Goal: Task Accomplishment & Management: Use online tool/utility

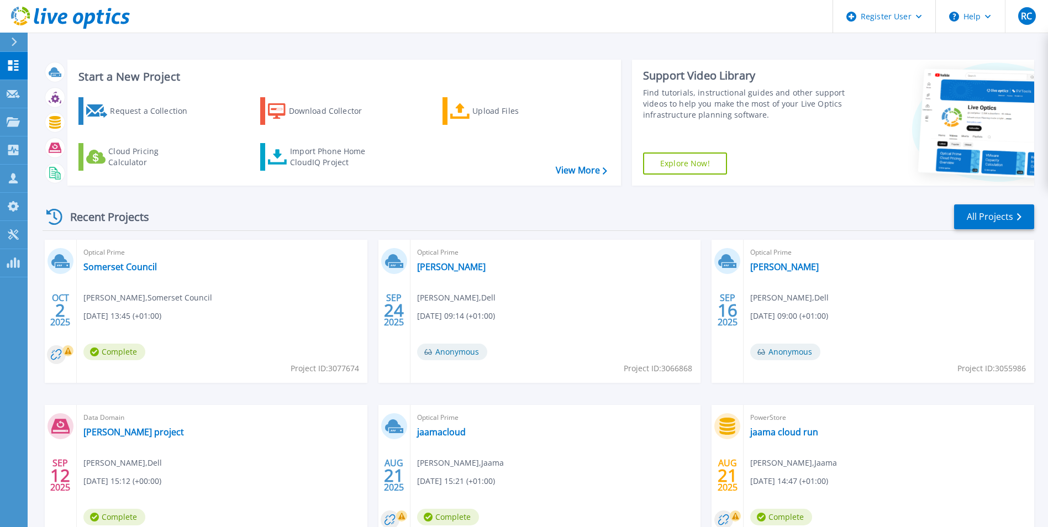
click at [354, 41] on div "Start a New Project Request a Collection Download Collector Upload Files Cloud …" at bounding box center [538, 289] width 1021 height 579
click at [14, 102] on link "Request Capture Request Capture" at bounding box center [14, 94] width 28 height 28
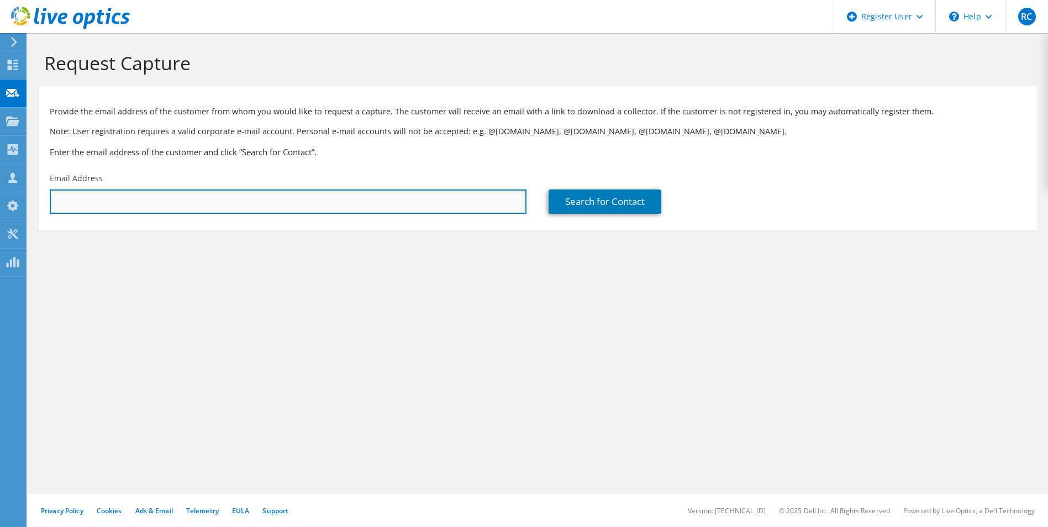
click at [179, 203] on input "text" at bounding box center [288, 202] width 477 height 24
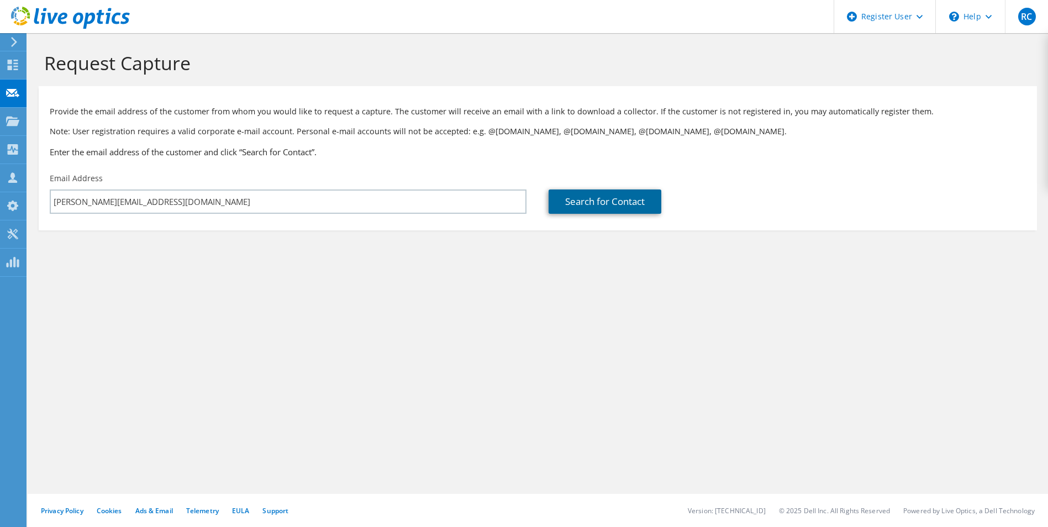
click at [610, 201] on link "Search for Contact" at bounding box center [605, 202] width 113 height 24
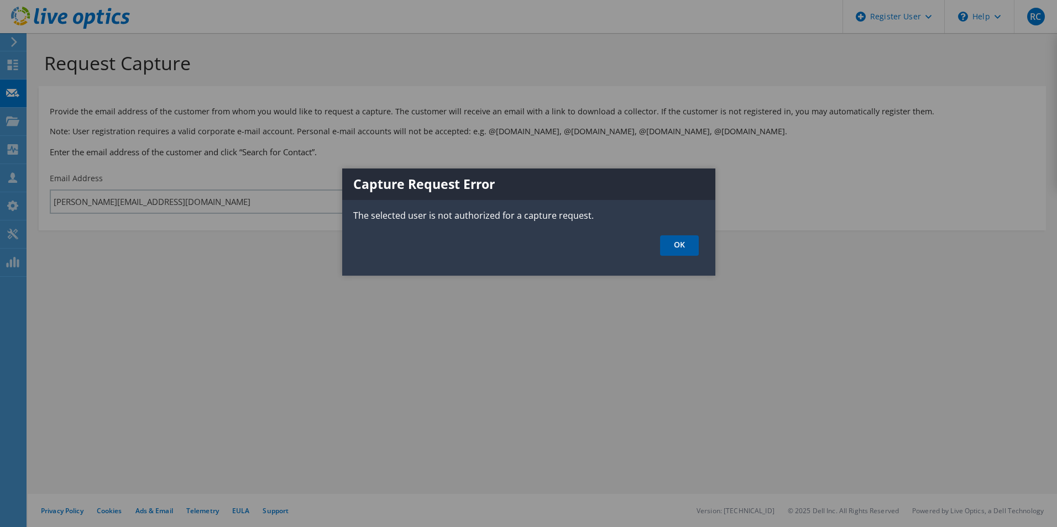
click at [692, 248] on link "OK" at bounding box center [679, 245] width 39 height 20
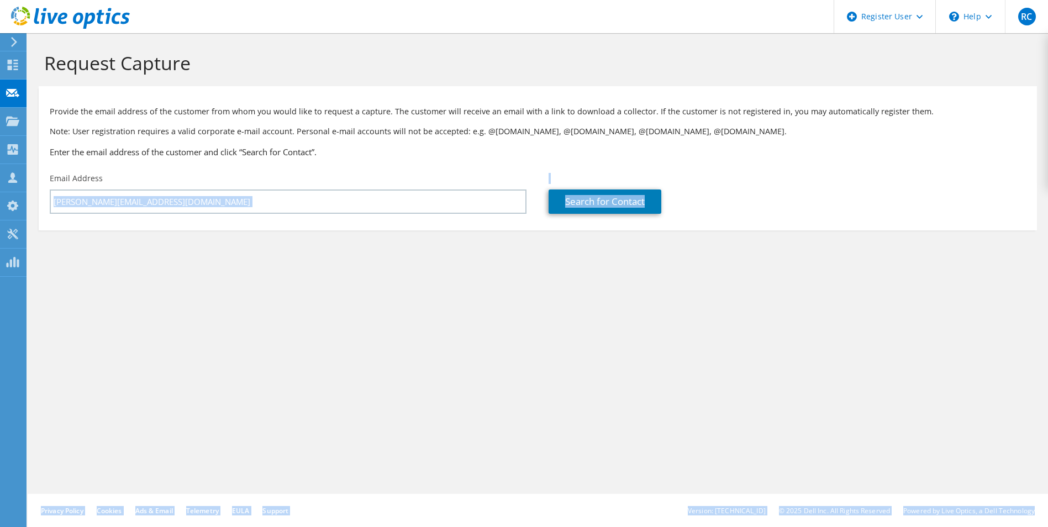
drag, startPoint x: 244, startPoint y: 198, endPoint x: -142, endPoint y: 255, distance: 390.6
click at [0, 255] on html "RC Dell User Rhys Connor Rhys.Connor@dell.com Dell My Profile Log Out \n Help E…" at bounding box center [524, 263] width 1048 height 527
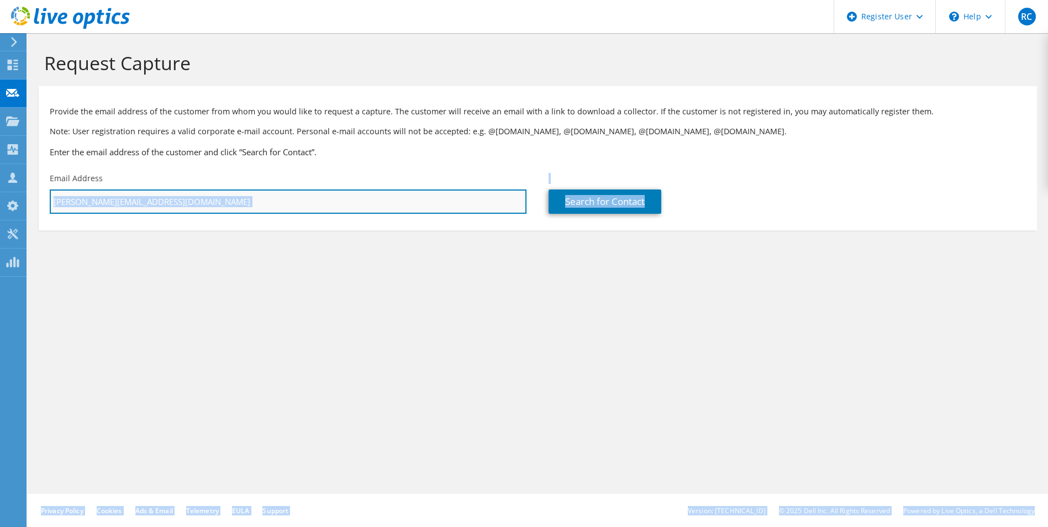
click at [160, 203] on input "rhys.connor@dell.com" at bounding box center [288, 202] width 477 height 24
click at [153, 207] on input "rhys.connor@dell.com" at bounding box center [288, 202] width 477 height 24
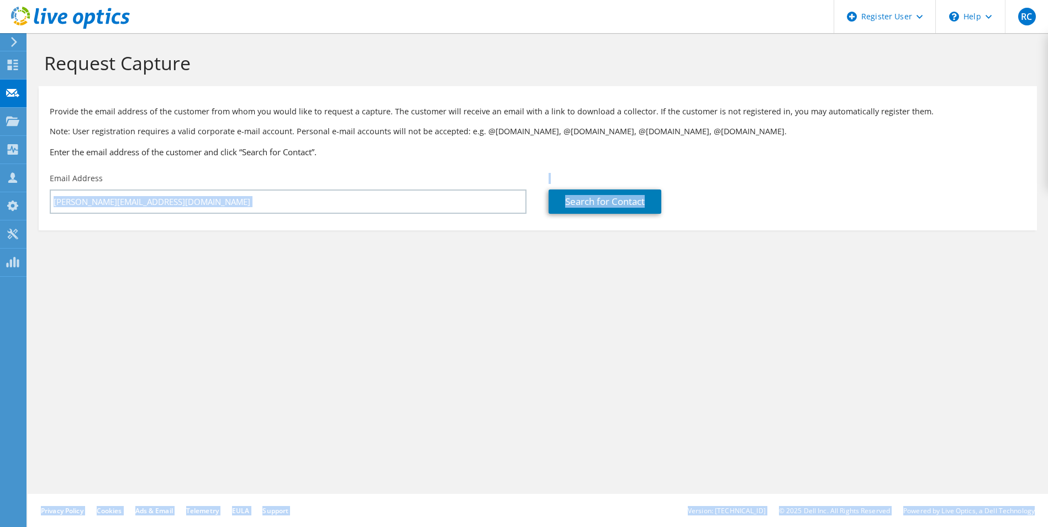
click at [183, 320] on div "Request Capture Provide the email address of the customer from whom you would l…" at bounding box center [538, 280] width 1021 height 494
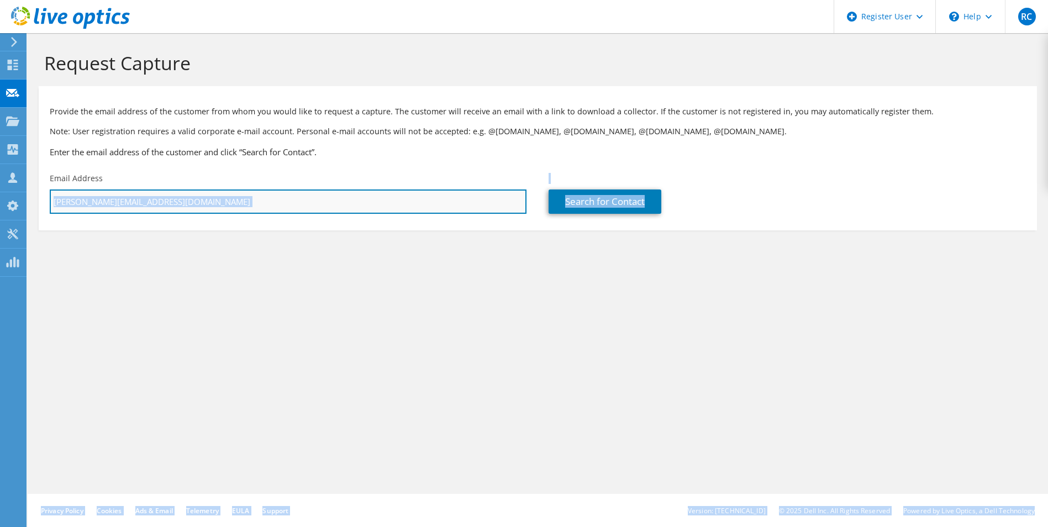
click at [139, 198] on input "rhys.connor@dell.com" at bounding box center [288, 202] width 477 height 24
click at [141, 202] on input "rhys.connor@dell.com" at bounding box center [288, 202] width 477 height 24
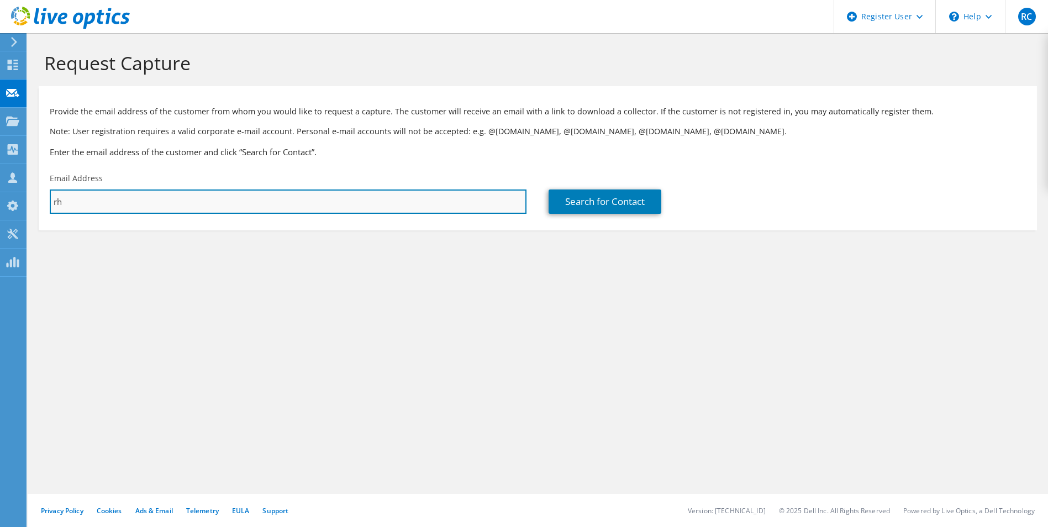
type input "r"
click at [104, 204] on input "text" at bounding box center [288, 202] width 477 height 24
drag, startPoint x: 104, startPoint y: 204, endPoint x: 106, endPoint y: 214, distance: 10.6
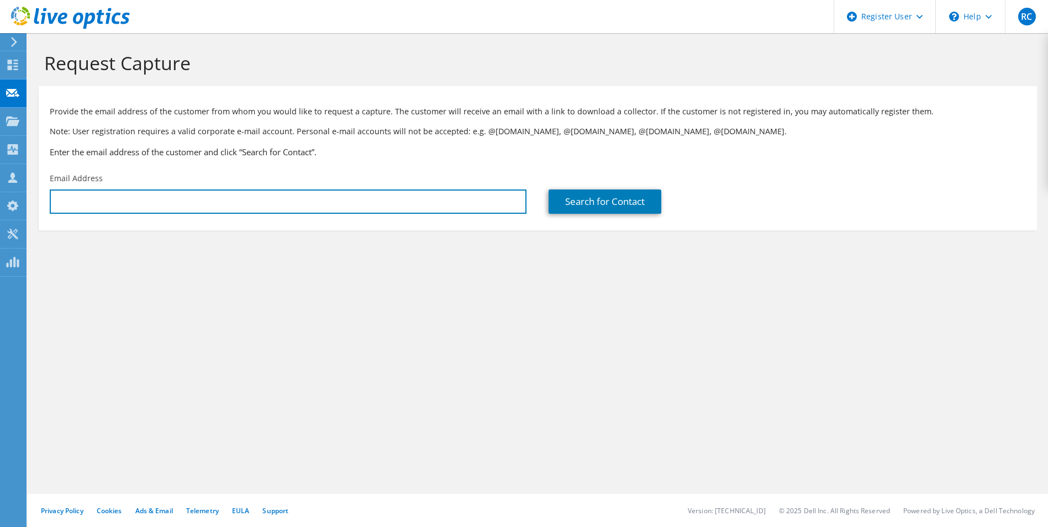
click at [114, 187] on div "Email Address" at bounding box center [288, 193] width 499 height 52
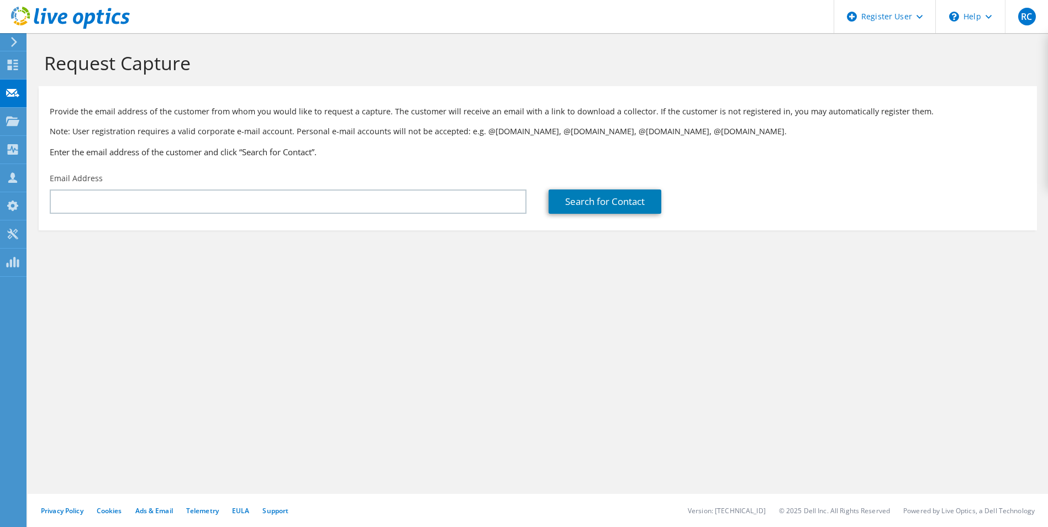
click at [111, 293] on div "Request Capture Provide the email address of the customer from whom you would l…" at bounding box center [538, 280] width 1021 height 494
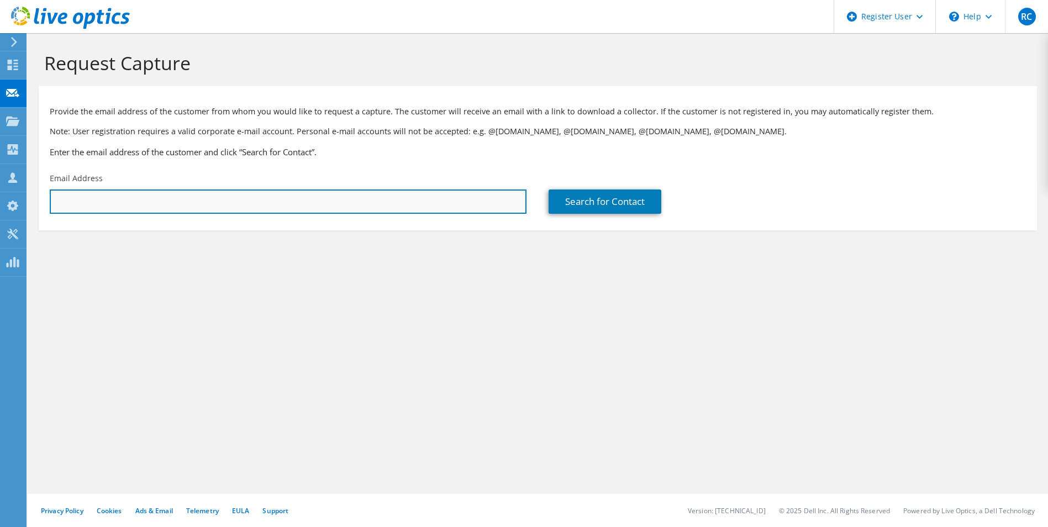
click at [103, 200] on input "text" at bounding box center [288, 202] width 477 height 24
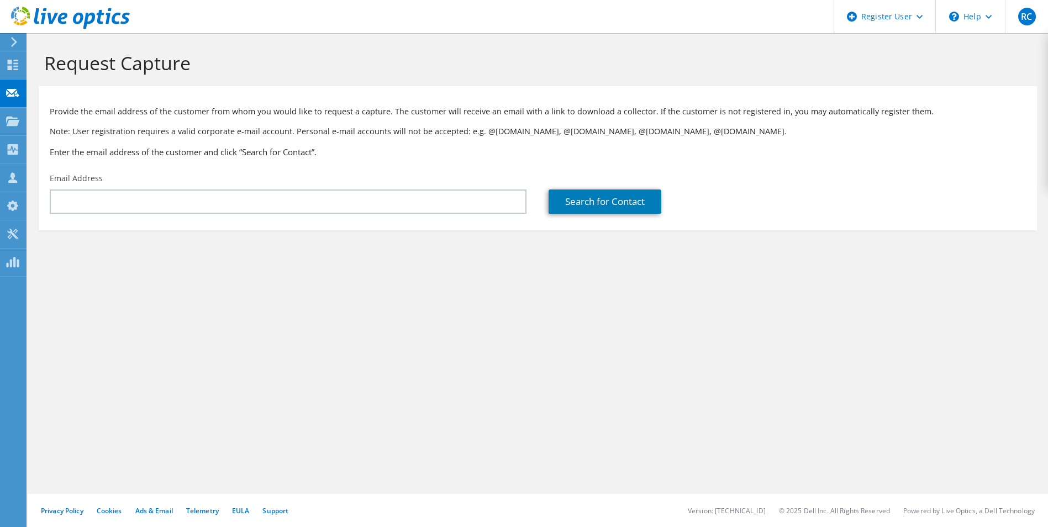
click at [163, 414] on div "Request Capture Provide the email address of the customer from whom you would l…" at bounding box center [538, 280] width 1021 height 494
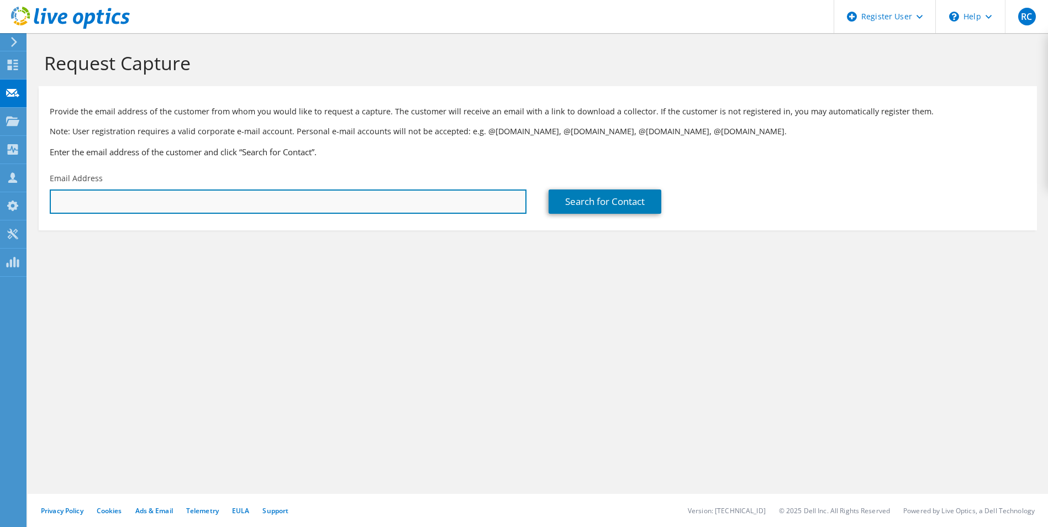
click at [107, 204] on input "text" at bounding box center [288, 202] width 477 height 24
type input "s"
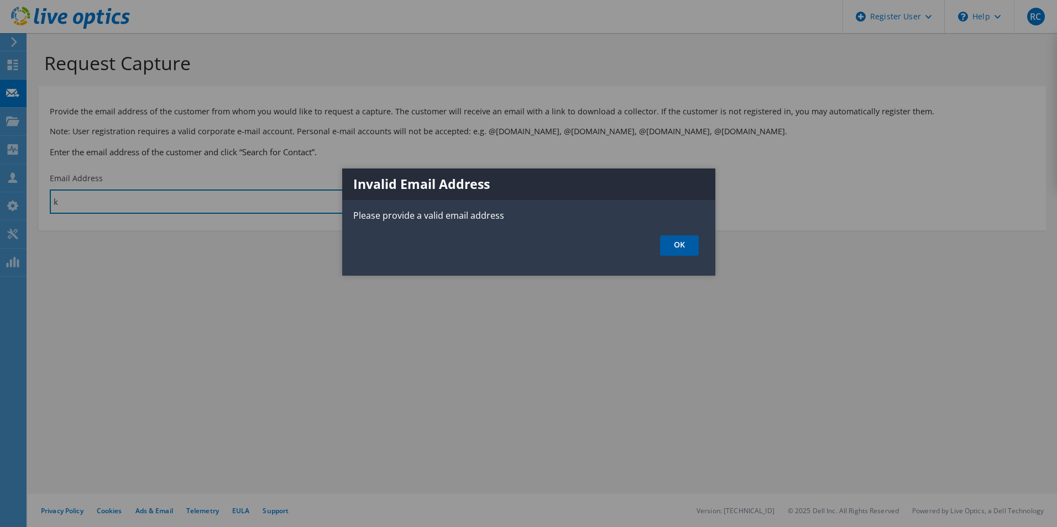
type input "k"
drag, startPoint x: 684, startPoint y: 243, endPoint x: 676, endPoint y: 242, distance: 8.5
click at [684, 243] on link "OK" at bounding box center [679, 245] width 39 height 20
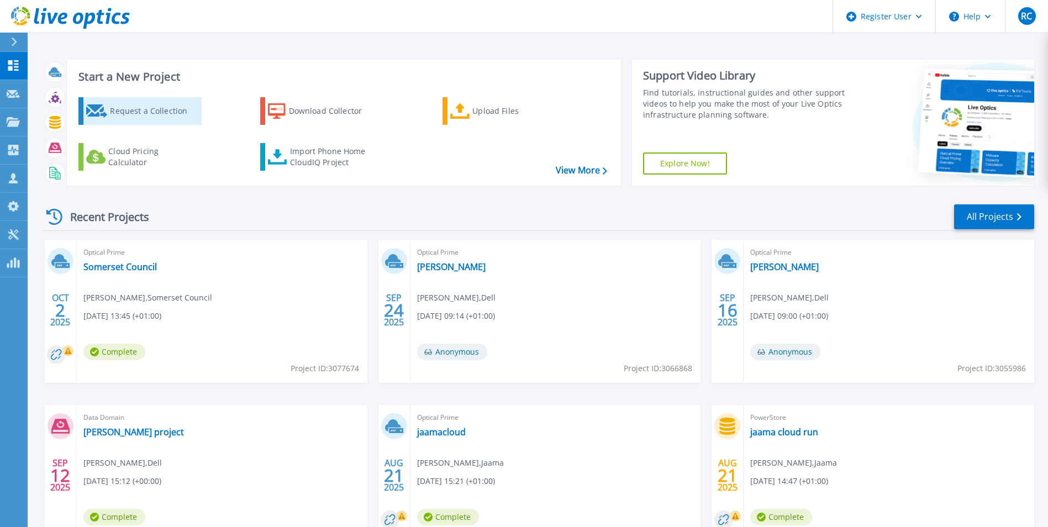
click at [188, 117] on div "Request a Collection" at bounding box center [154, 111] width 88 height 22
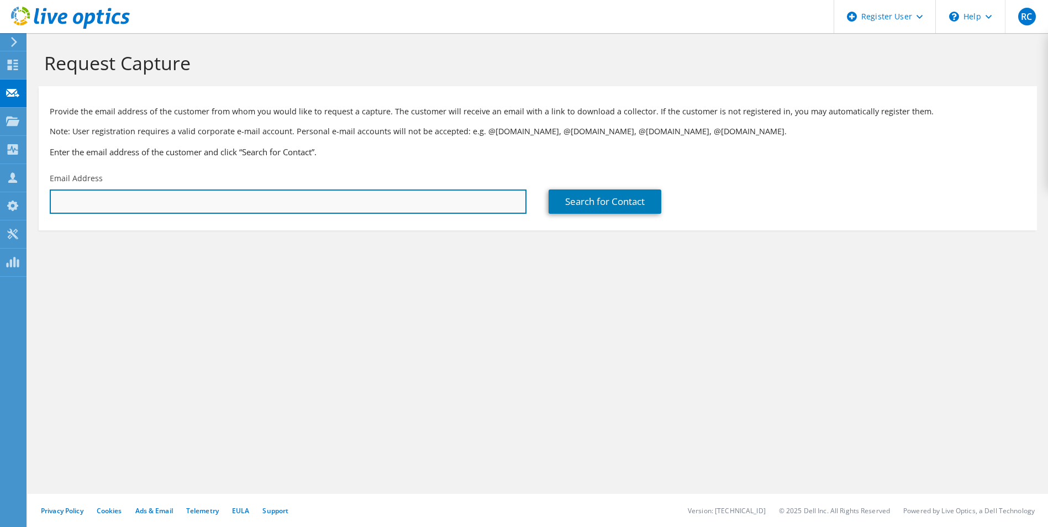
click at [127, 200] on input "text" at bounding box center [288, 202] width 477 height 24
type input "m"
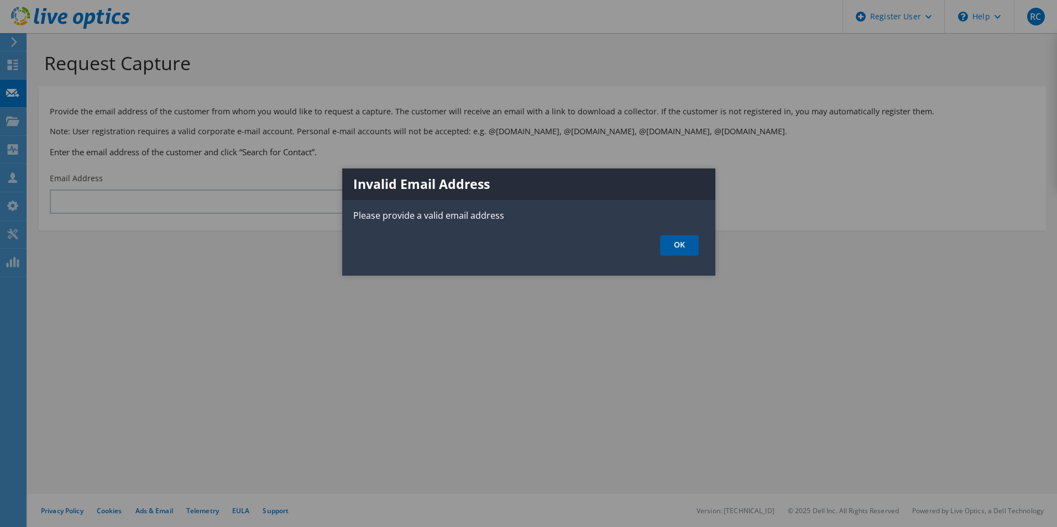
click at [686, 236] on link "OK" at bounding box center [679, 245] width 39 height 20
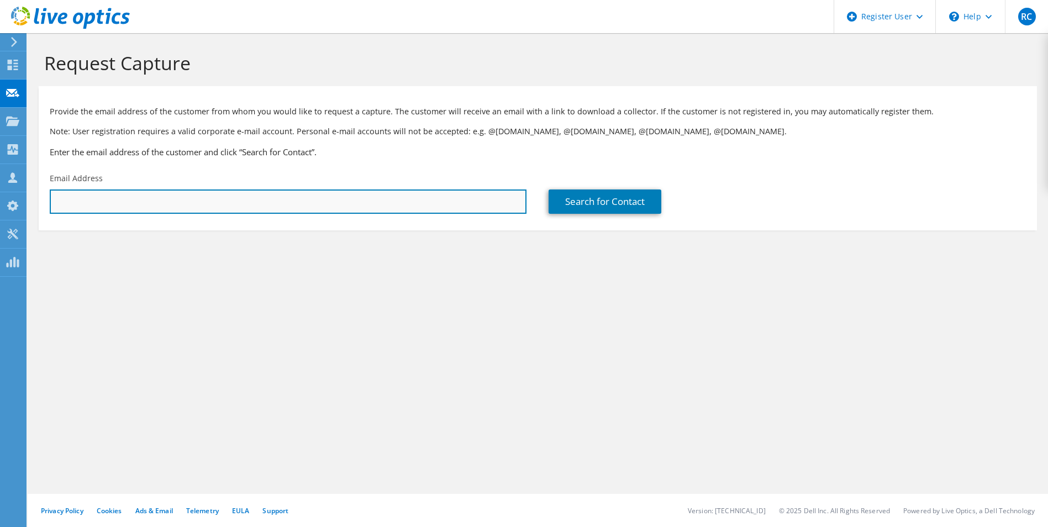
drag, startPoint x: 185, startPoint y: 192, endPoint x: 176, endPoint y: 198, distance: 11.2
click at [185, 192] on input "text" at bounding box center [288, 202] width 477 height 24
paste input "stephen.halford@jaama.co.uk"
type input "stephen.halford@jaama.co.uk"
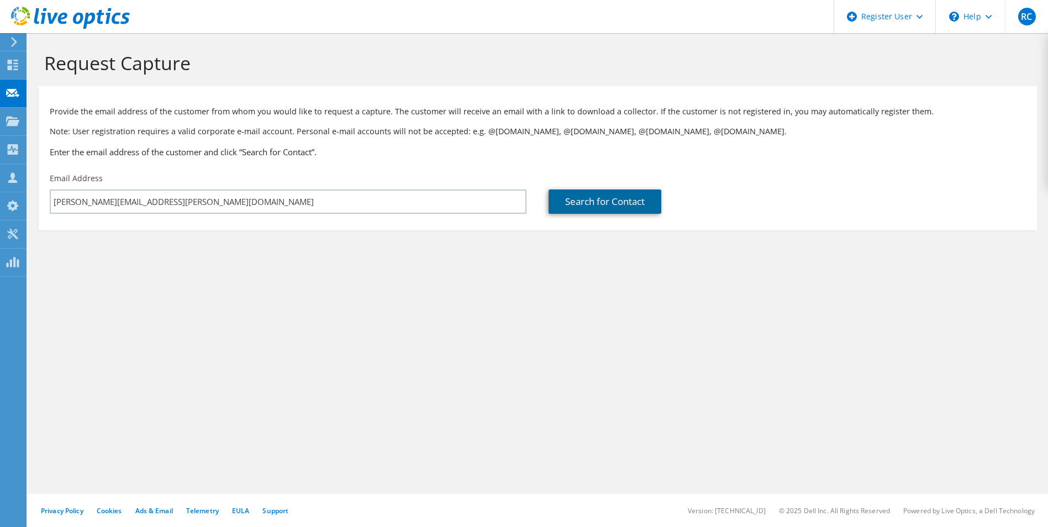
click at [561, 200] on link "Search for Contact" at bounding box center [605, 202] width 113 height 24
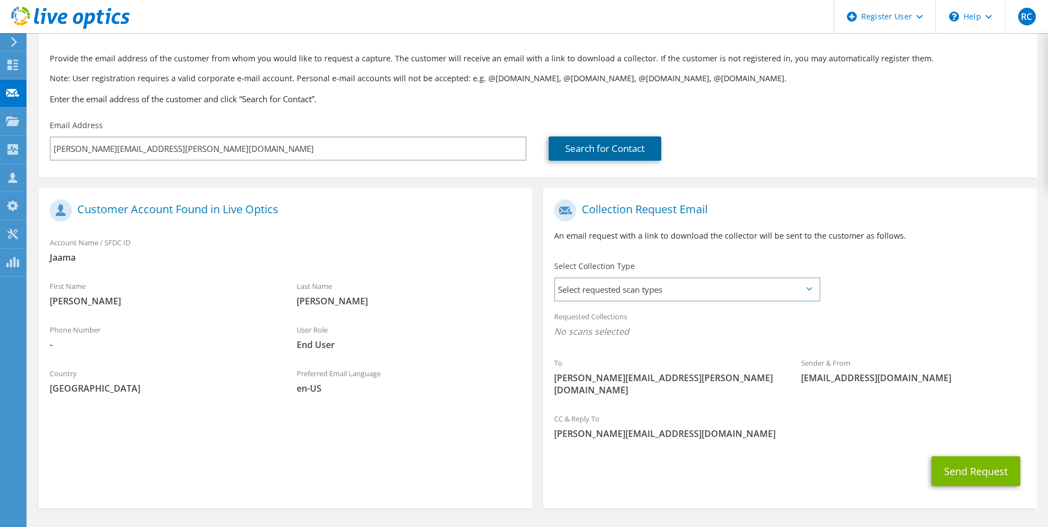
scroll to position [77, 0]
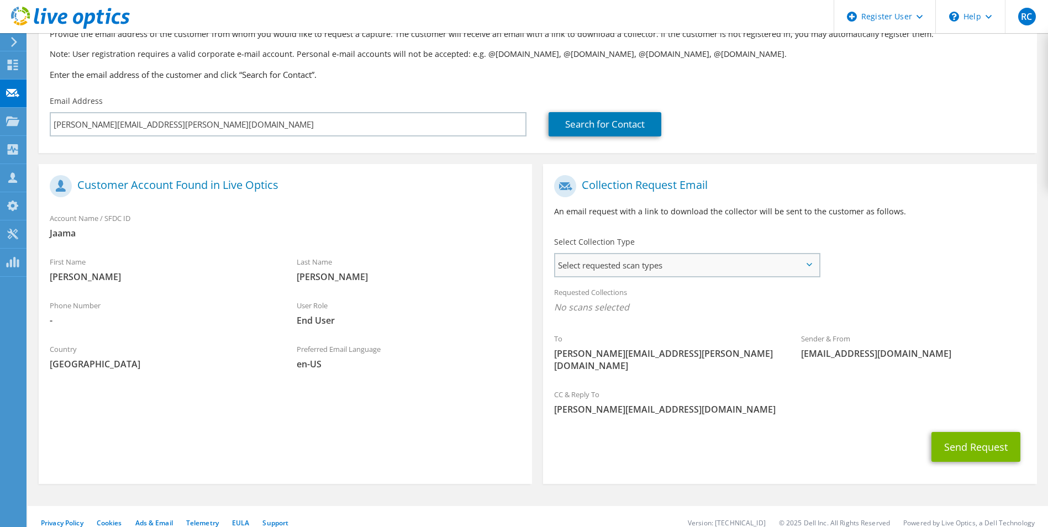
click at [612, 272] on span "Select requested scan types" at bounding box center [686, 265] width 263 height 22
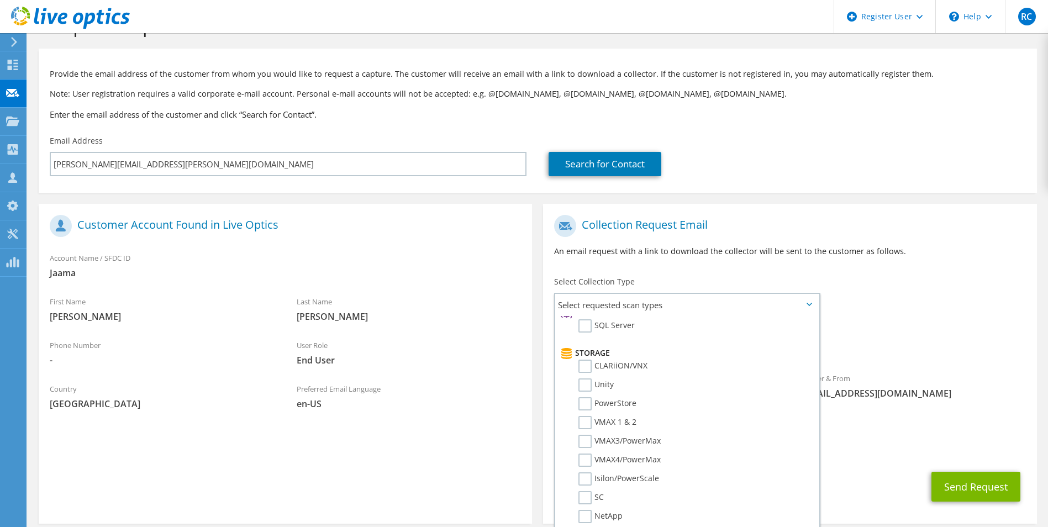
scroll to position [22, 0]
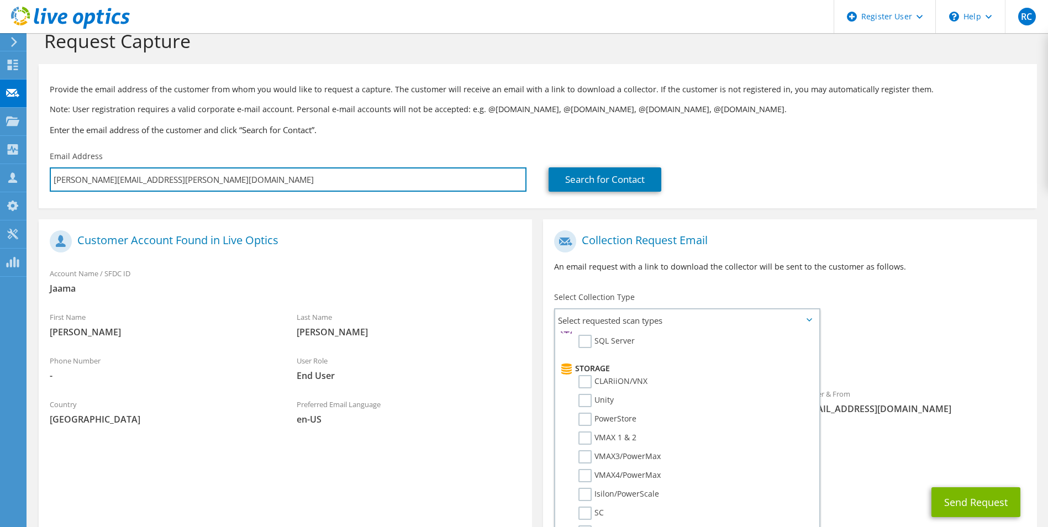
drag, startPoint x: 192, startPoint y: 186, endPoint x: 42, endPoint y: 181, distance: 149.9
click at [42, 181] on div "Email Address stephen.halford@jaama.co.uk" at bounding box center [288, 171] width 499 height 52
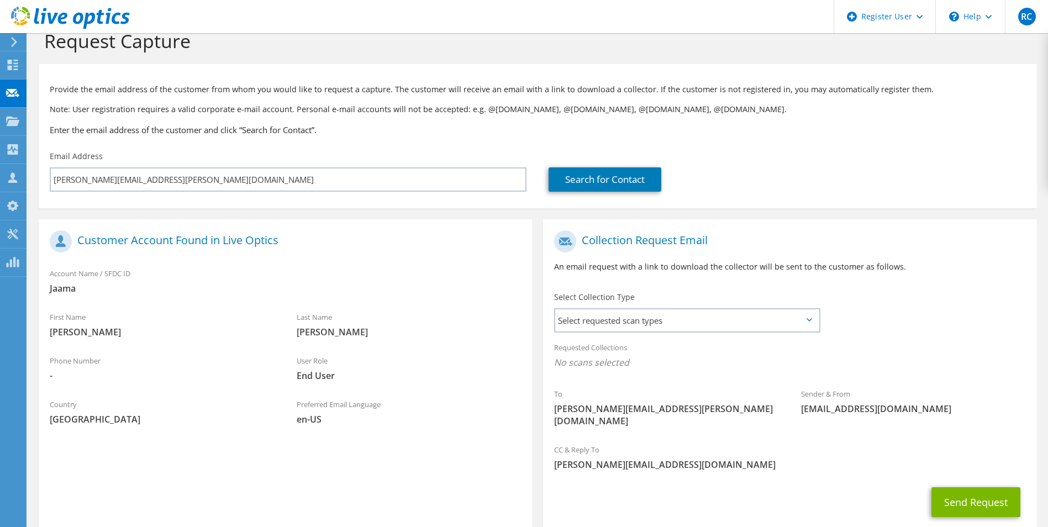
click at [191, 158] on div "Email Address stephen.halford@jaama.co.uk" at bounding box center [288, 171] width 499 height 52
click at [611, 316] on span "Select requested scan types" at bounding box center [686, 320] width 263 height 22
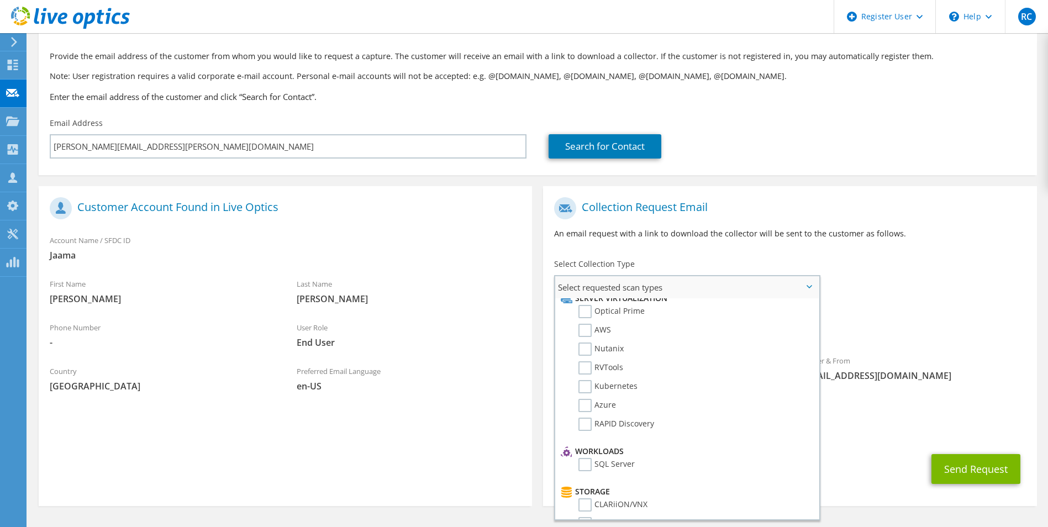
scroll to position [0, 0]
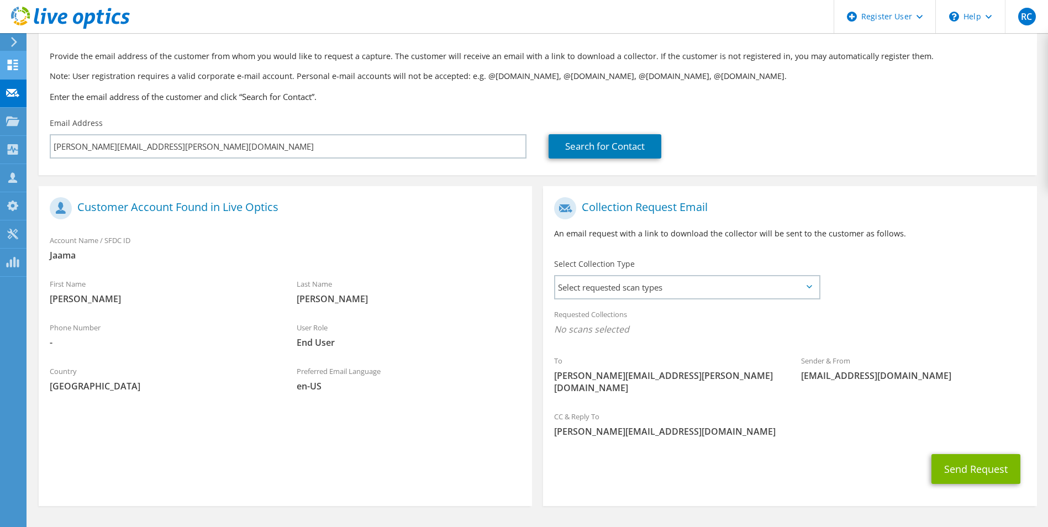
drag, startPoint x: -2, startPoint y: 68, endPoint x: 16, endPoint y: 65, distance: 18.0
click at [683, 295] on span "Select requested scan types" at bounding box center [686, 287] width 263 height 22
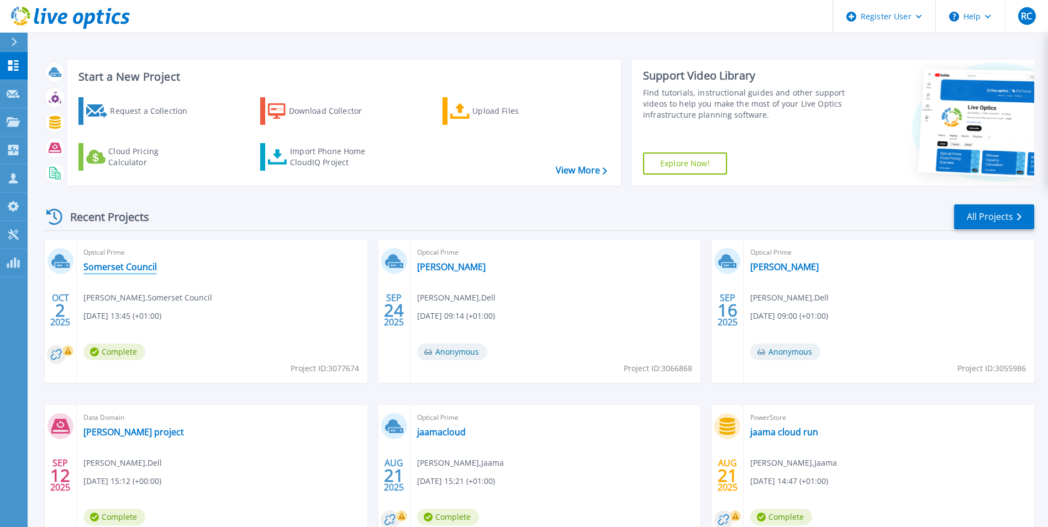
click at [120, 269] on link "Somerset Council" at bounding box center [120, 266] width 74 height 11
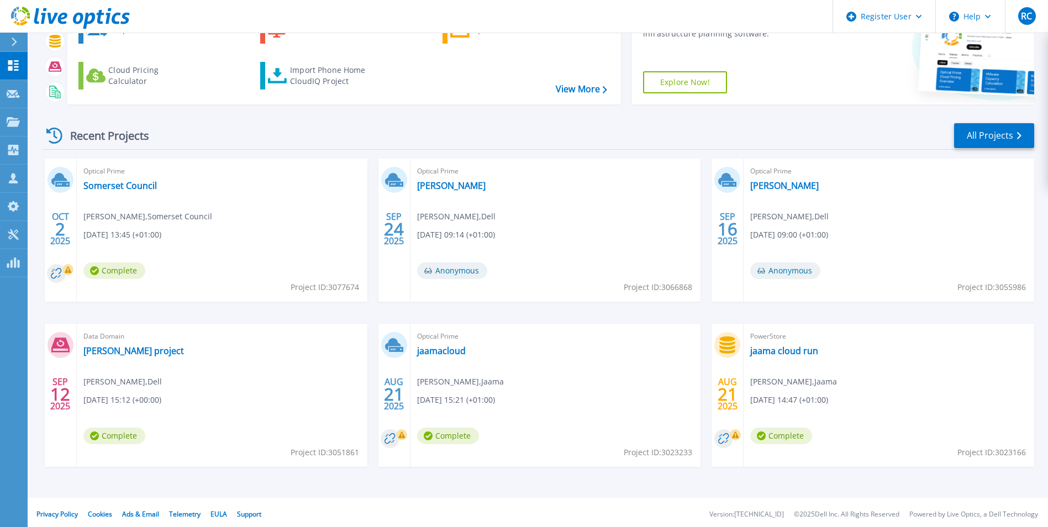
scroll to position [85, 0]
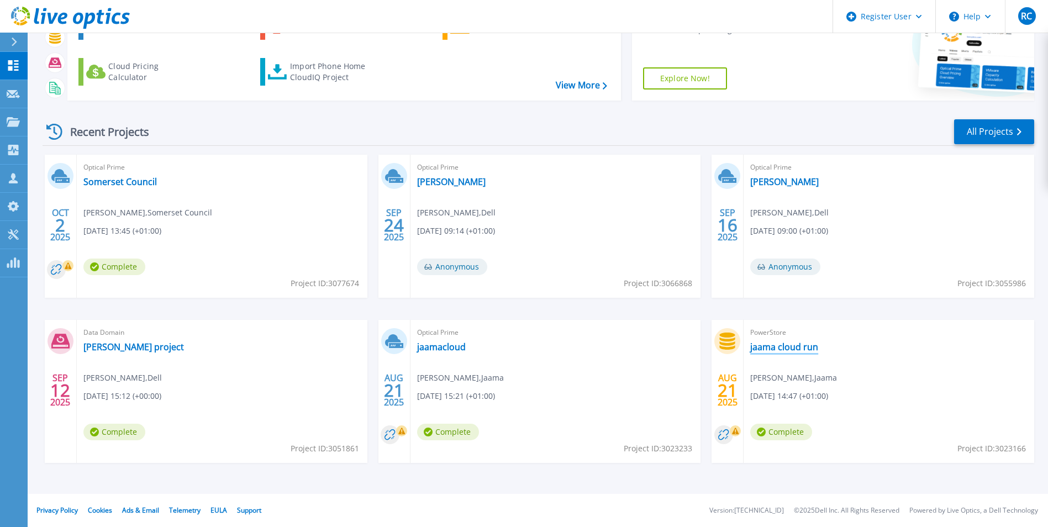
click at [779, 348] on link "jaama cloud run" at bounding box center [784, 347] width 68 height 11
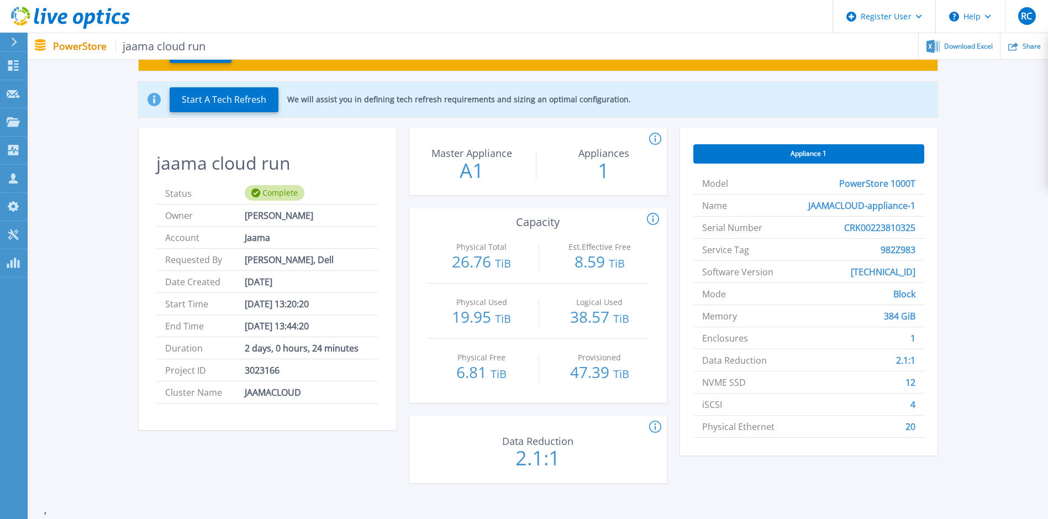
scroll to position [111, 0]
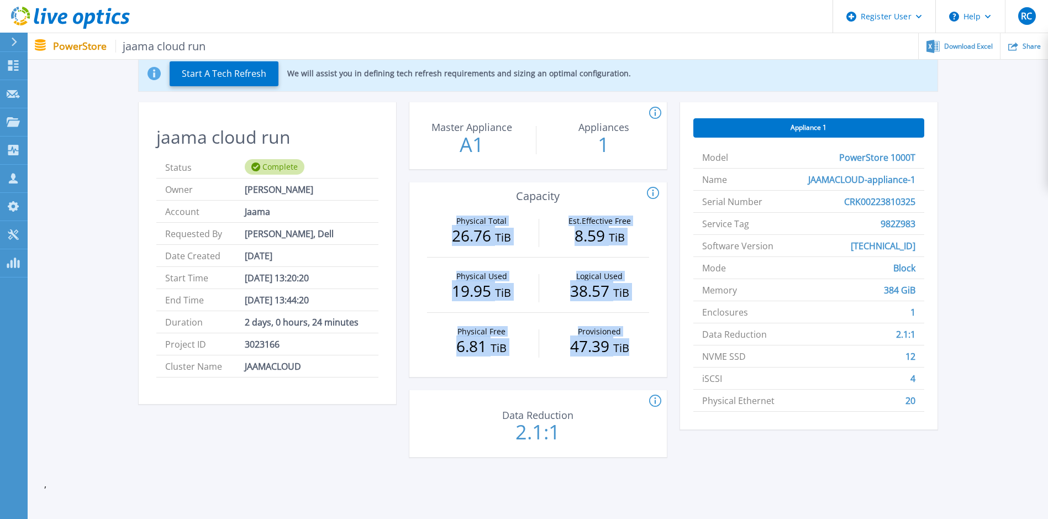
drag, startPoint x: 628, startPoint y: 352, endPoint x: 449, endPoint y: 218, distance: 223.8
click at [449, 218] on div "Physical Total 26.76 TiB Est.Effective Free 8.59 TiB Physical Used 19.95 TiB Lo…" at bounding box center [539, 289] width 258 height 175
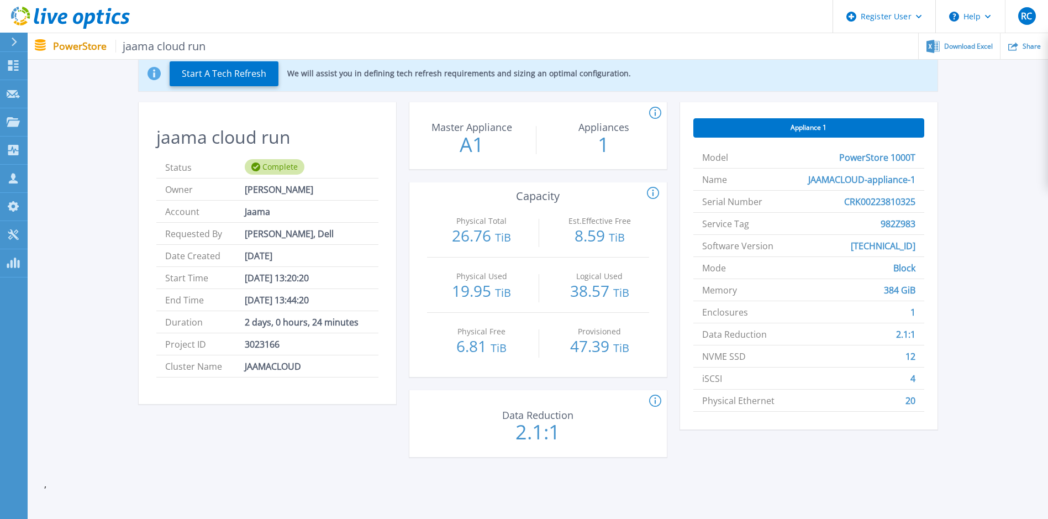
drag, startPoint x: 449, startPoint y: 218, endPoint x: 427, endPoint y: 188, distance: 36.8
click at [427, 188] on div "Physical Total : (Often referred to as Raw Total in other Live Optics asset typ…" at bounding box center [455, 193] width 416 height 13
drag, startPoint x: 572, startPoint y: 444, endPoint x: 509, endPoint y: 429, distance: 64.6
click at [509, 429] on div "Data Reduction 2.1:1" at bounding box center [538, 424] width 124 height 55
click at [968, 35] on div "Download Excel" at bounding box center [959, 46] width 81 height 26
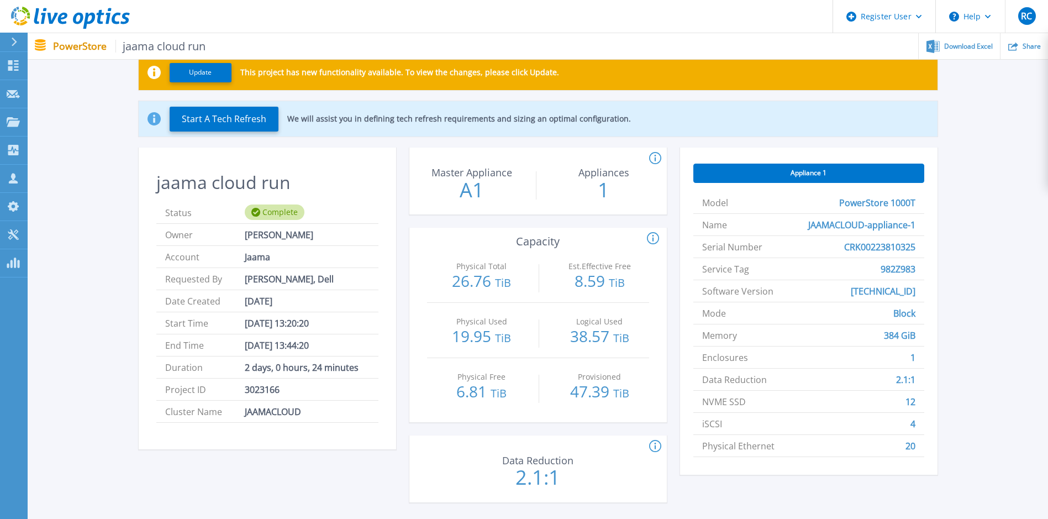
scroll to position [0, 0]
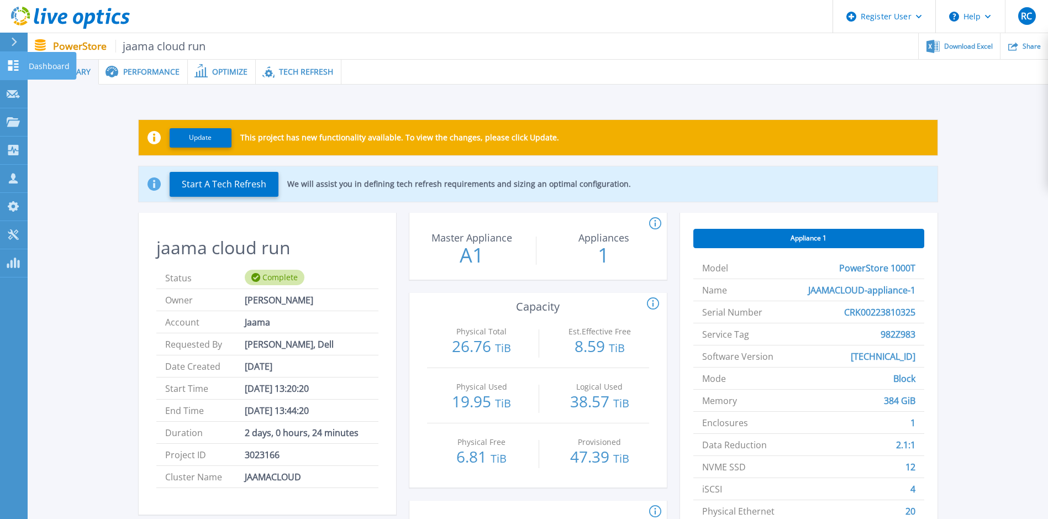
click at [17, 69] on icon at bounding box center [13, 65] width 13 height 11
